Goal: Find specific page/section: Find specific page/section

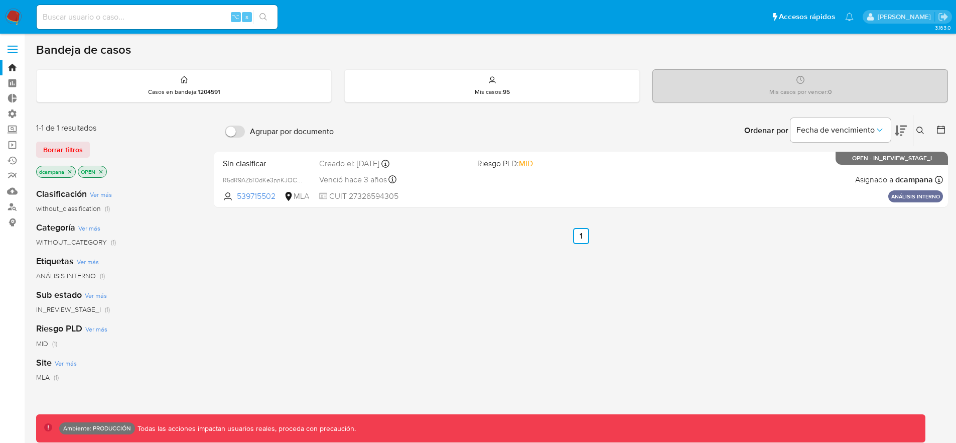
click at [11, 45] on span at bounding box center [13, 46] width 10 height 2
click at [0, 0] on input "checkbox" at bounding box center [0, 0] width 0 height 0
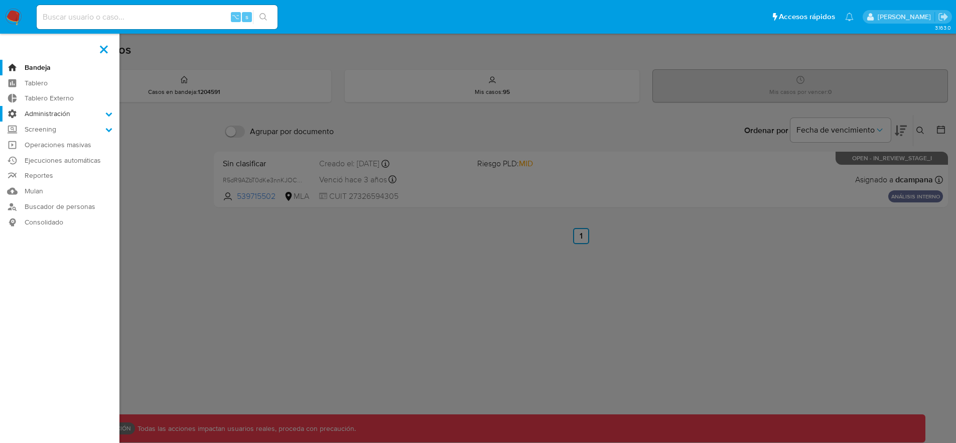
click at [47, 117] on label "Administración" at bounding box center [59, 114] width 119 height 16
click at [0, 0] on input "Administración" at bounding box center [0, 0] width 0 height 0
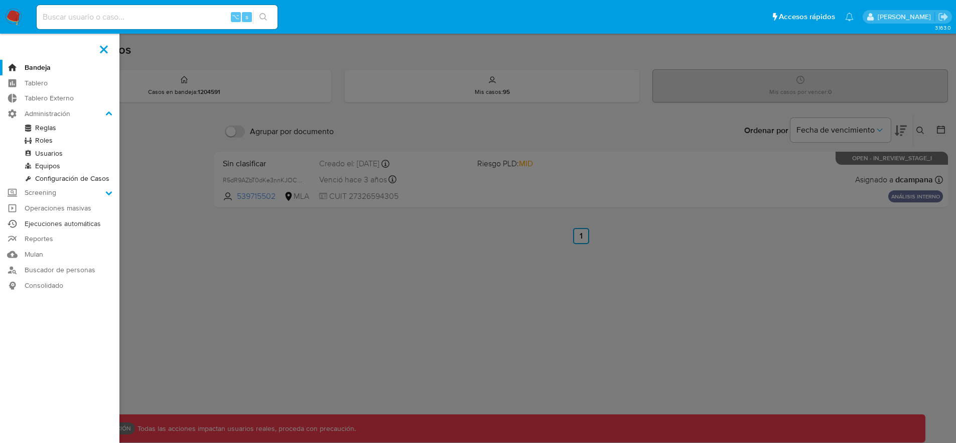
click at [64, 220] on link "Ejecuciones automáticas" at bounding box center [59, 224] width 119 height 16
